Goal: Information Seeking & Learning: Learn about a topic

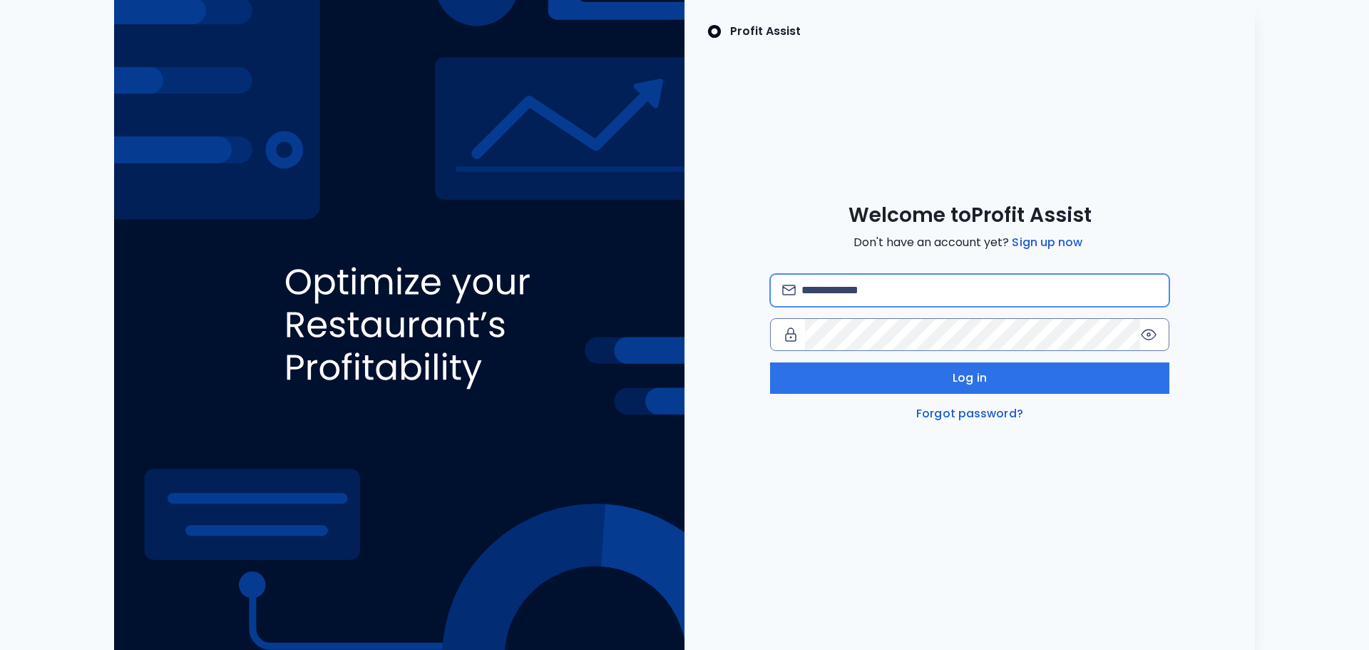
click at [818, 297] on input "email" at bounding box center [980, 290] width 356 height 31
paste input "**********"
type input "**********"
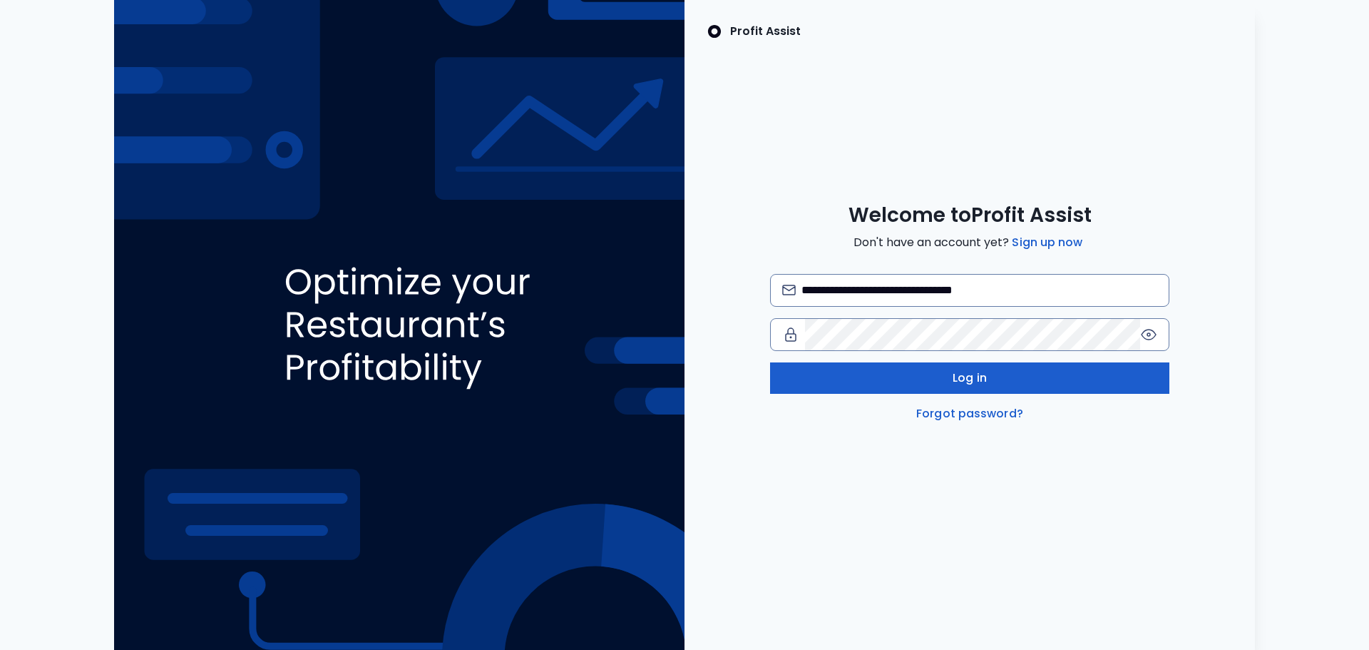
click at [911, 377] on button "Log in" at bounding box center [969, 377] width 399 height 31
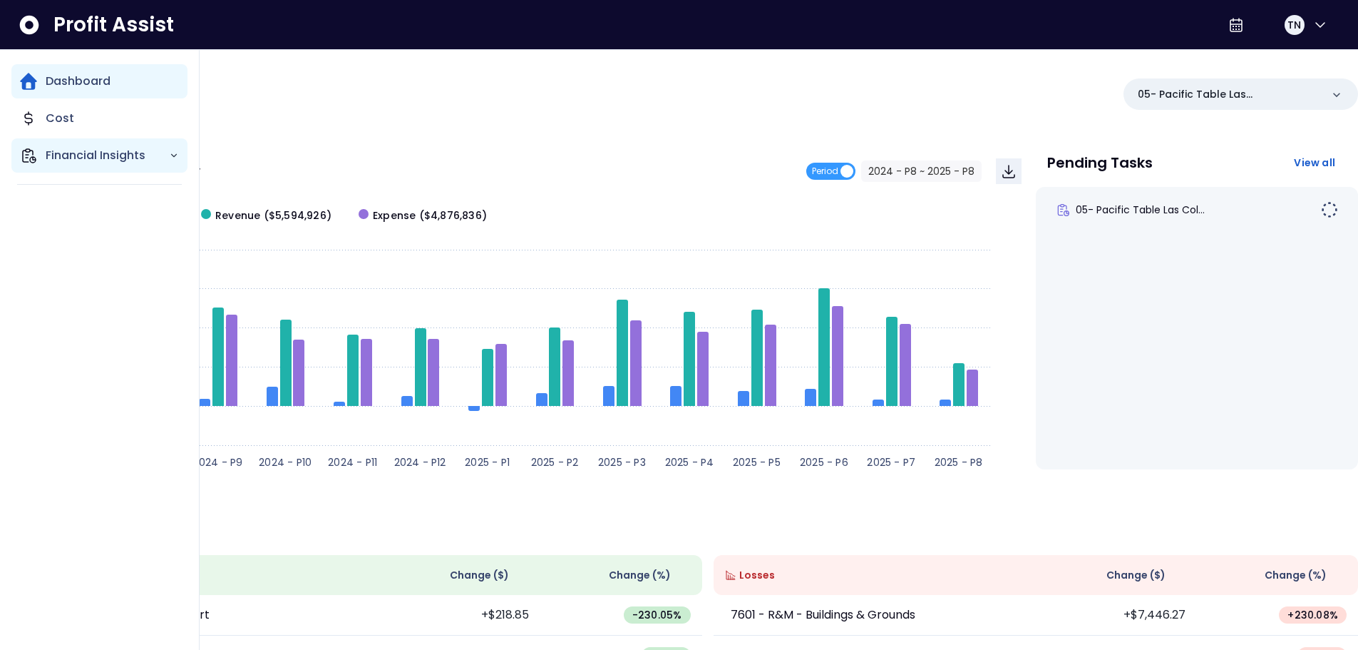
click at [138, 158] on p "Financial Insights" at bounding box center [107, 155] width 123 height 17
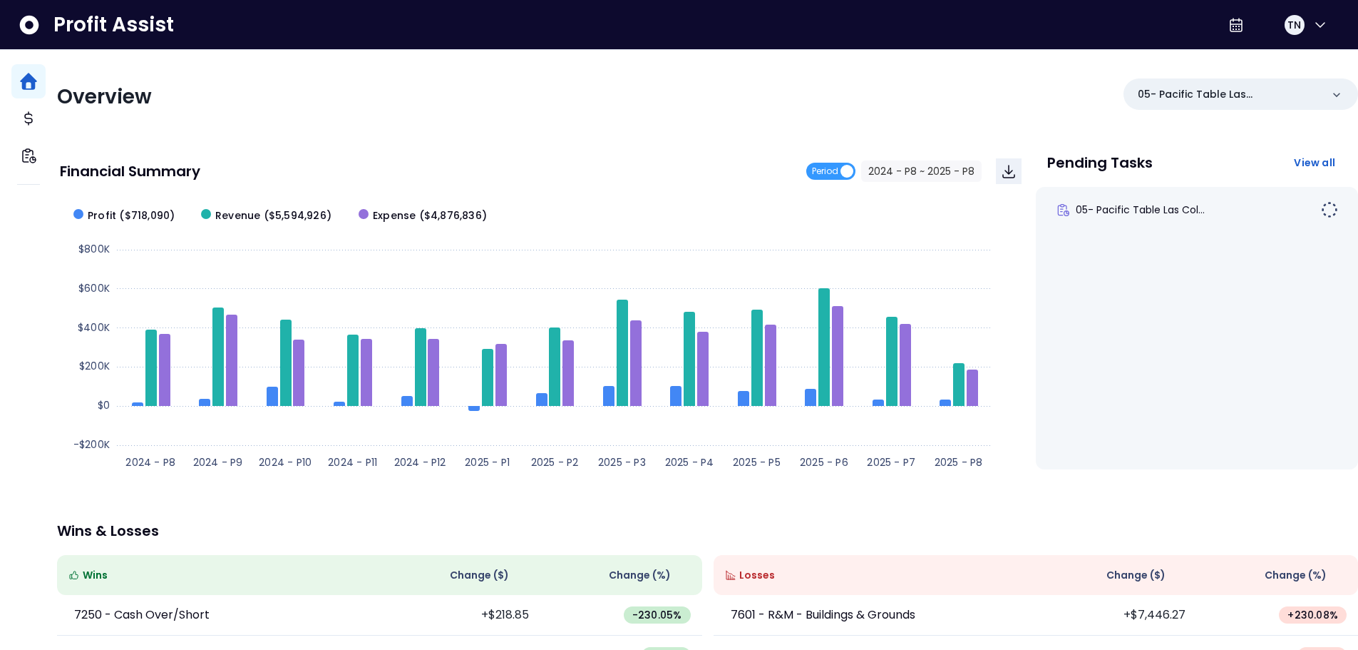
drag, startPoint x: 202, startPoint y: 158, endPoint x: 182, endPoint y: 173, distance: 24.5
click at [200, 158] on div "Financial Summary Period 2024 - P8 ~ 2025 - P8" at bounding box center [541, 171] width 962 height 26
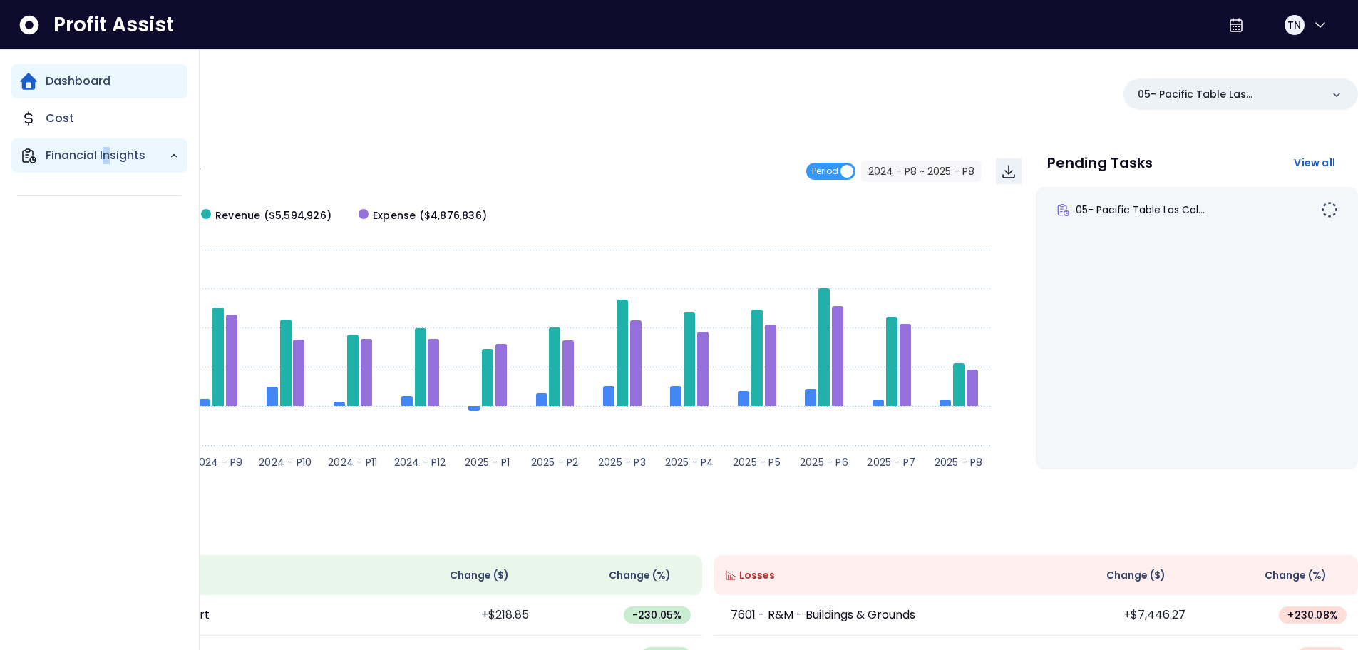
drag, startPoint x: 103, startPoint y: 147, endPoint x: 108, endPoint y: 156, distance: 10.5
click at [108, 156] on p "Financial Insights" at bounding box center [107, 155] width 123 height 17
click at [176, 153] on icon "Main navigation" at bounding box center [174, 155] width 10 height 10
click at [176, 158] on icon "Main navigation" at bounding box center [174, 155] width 10 height 10
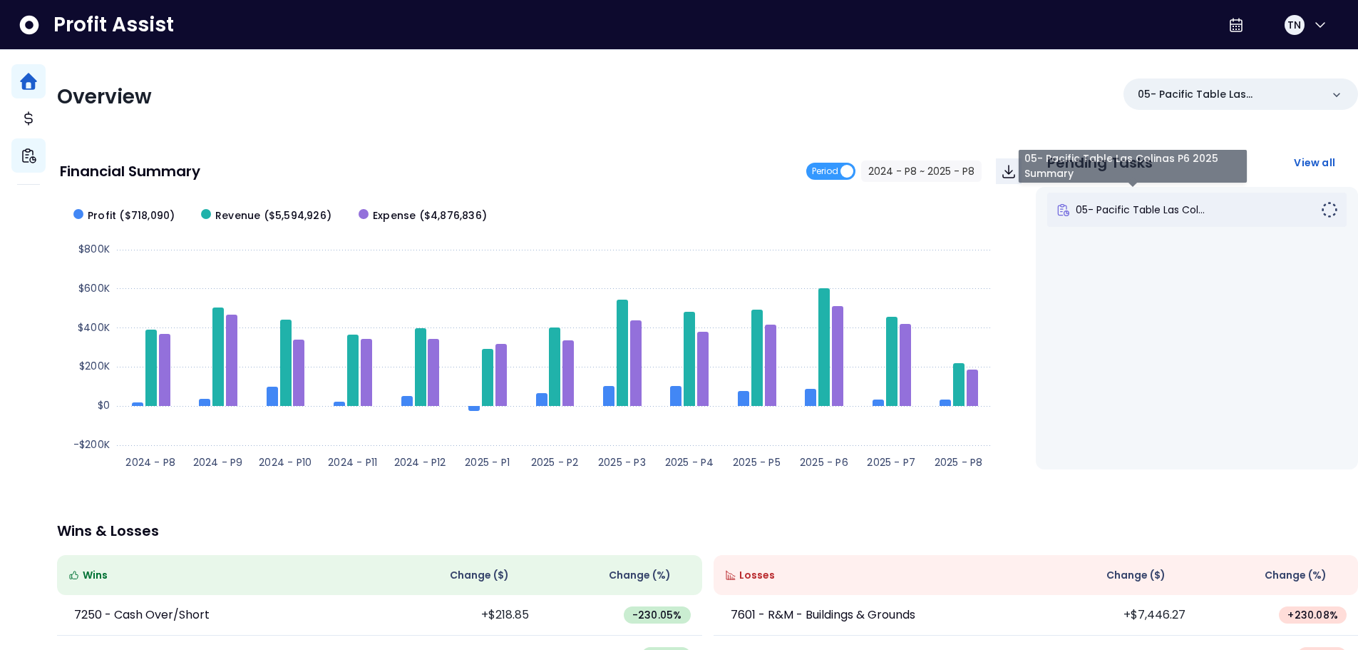
click at [1184, 212] on span "05- Pacific Table Las Col..." at bounding box center [1140, 210] width 129 height 14
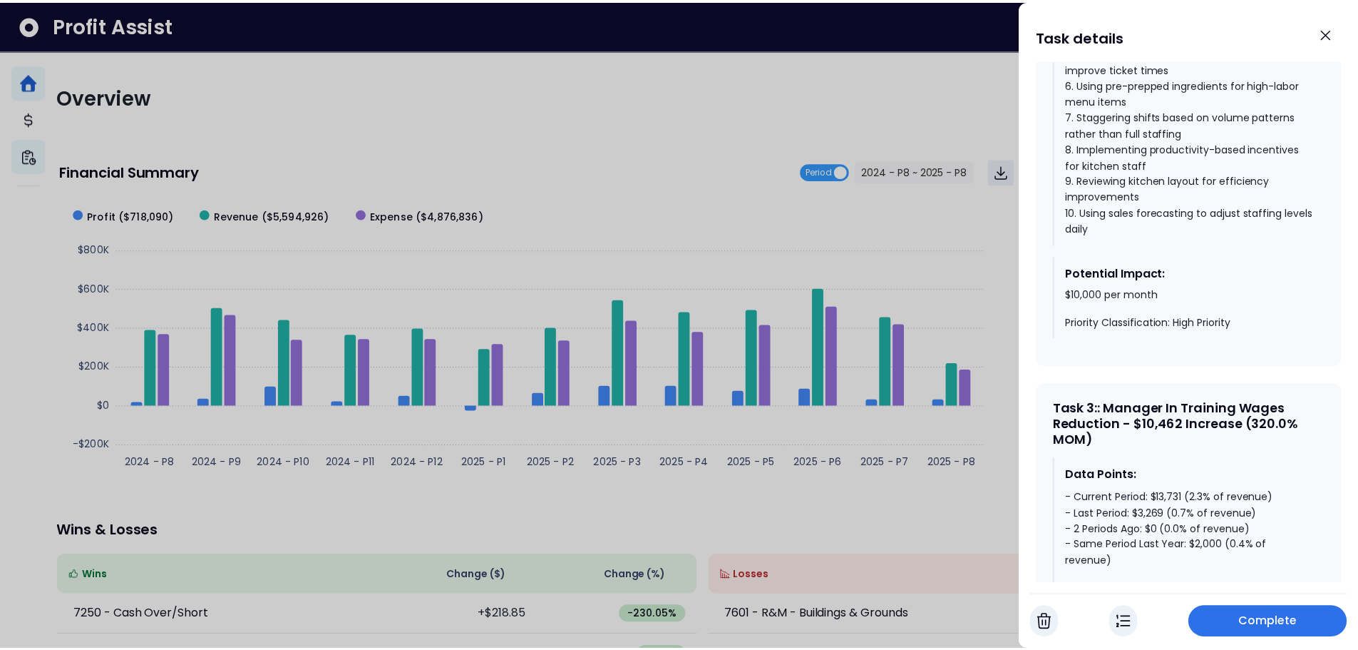
scroll to position [1902, 0]
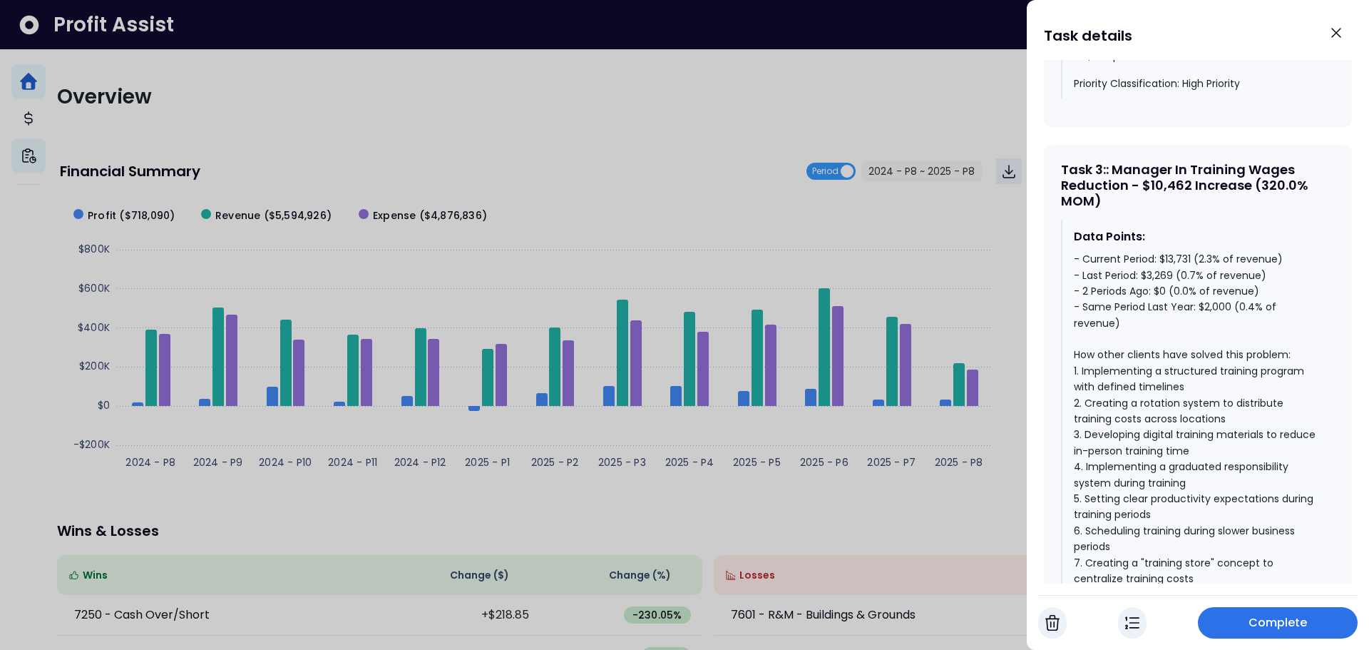
click at [456, 133] on div at bounding box center [684, 325] width 1369 height 650
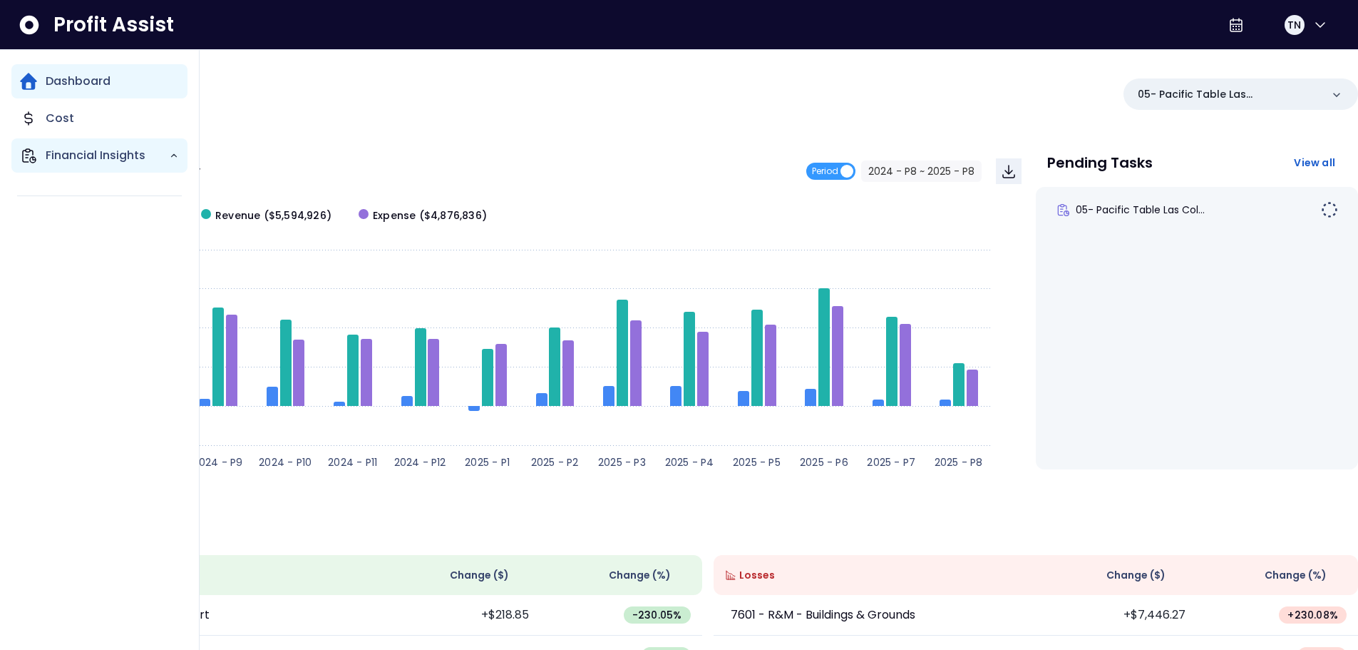
click at [183, 165] on div "Financial Insights" at bounding box center [99, 155] width 176 height 34
click at [180, 161] on div "Financial Insights" at bounding box center [99, 155] width 176 height 34
click at [153, 157] on p "Financial Insights" at bounding box center [107, 155] width 123 height 17
click at [175, 157] on icon "Main navigation" at bounding box center [174, 155] width 10 height 10
click at [170, 165] on div "Financial Insights" at bounding box center [99, 155] width 176 height 34
